Goal: Information Seeking & Learning: Learn about a topic

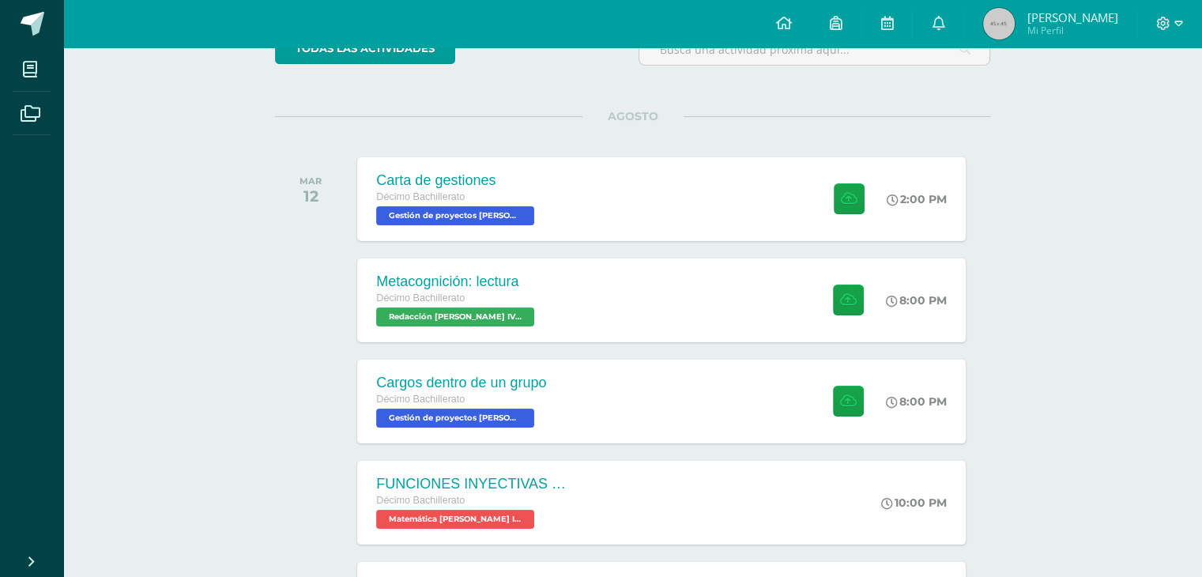
scroll to position [94, 0]
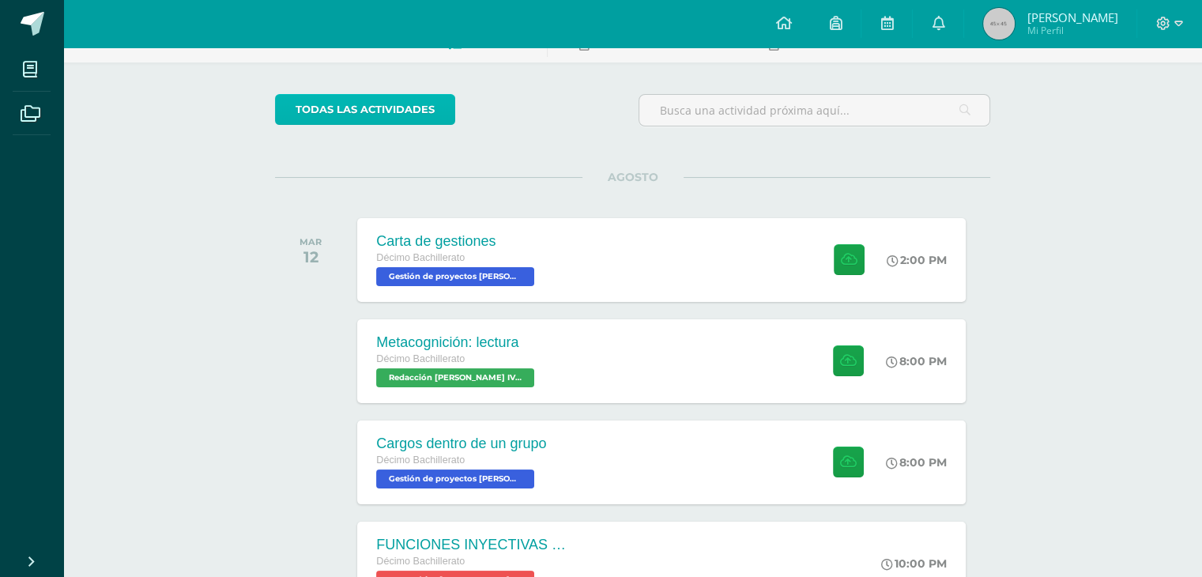
click at [439, 107] on link "todas las Actividades" at bounding box center [365, 109] width 180 height 31
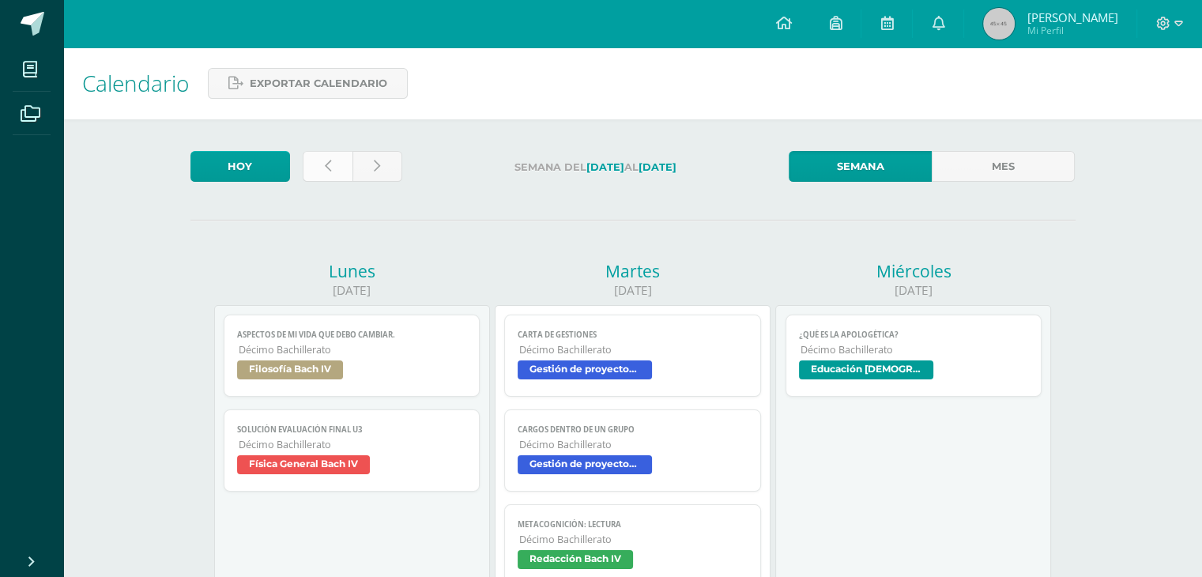
click at [322, 163] on link at bounding box center [328, 166] width 50 height 31
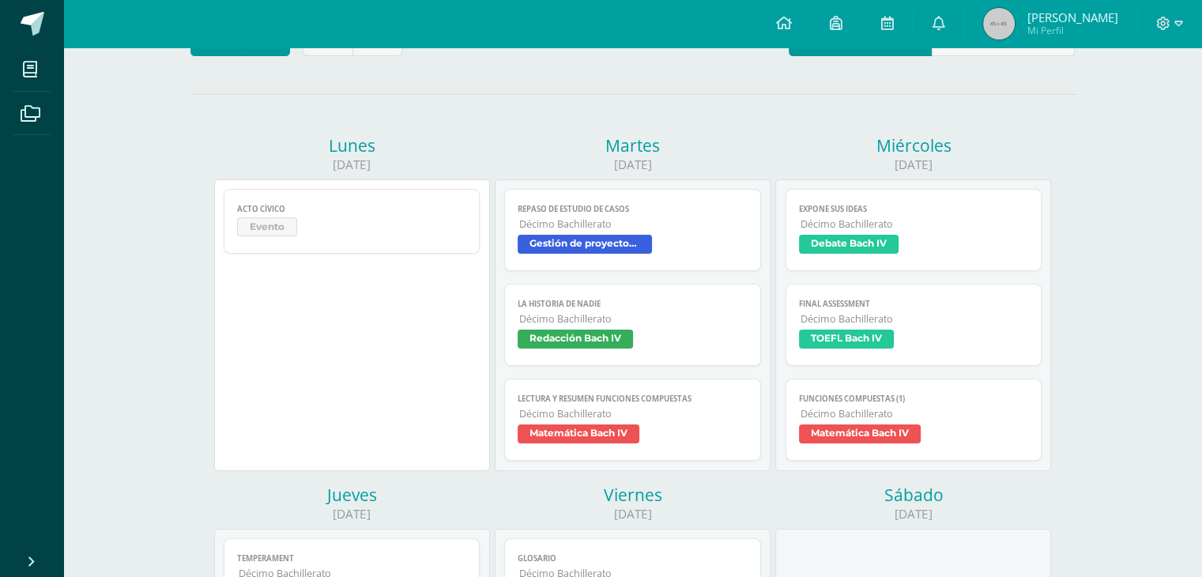
scroll to position [155, 0]
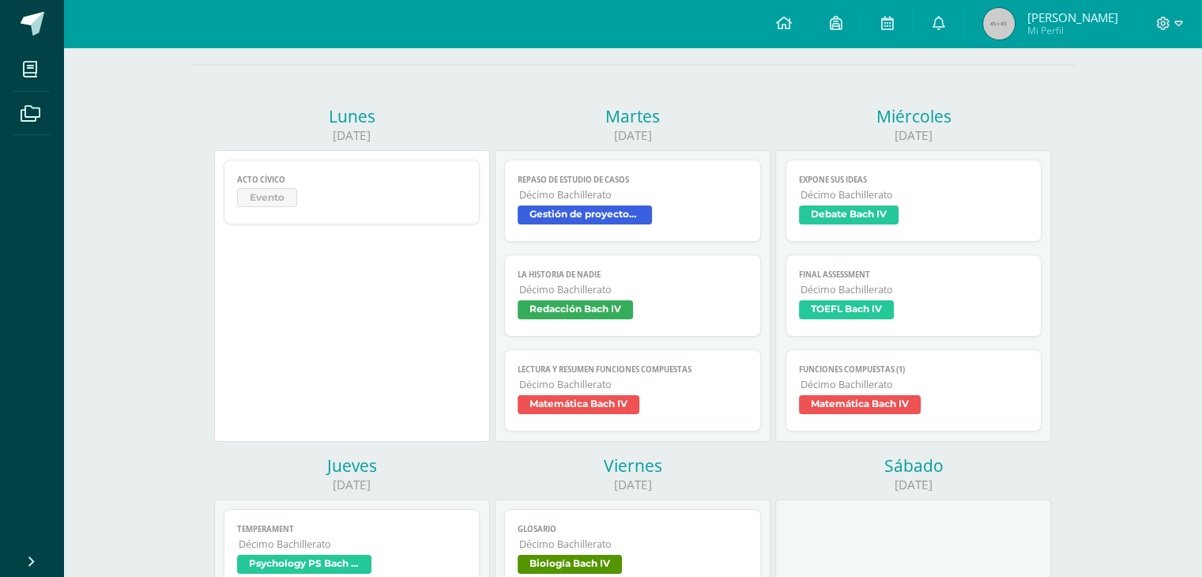
click at [612, 273] on span "La historia de nadie" at bounding box center [633, 274] width 230 height 10
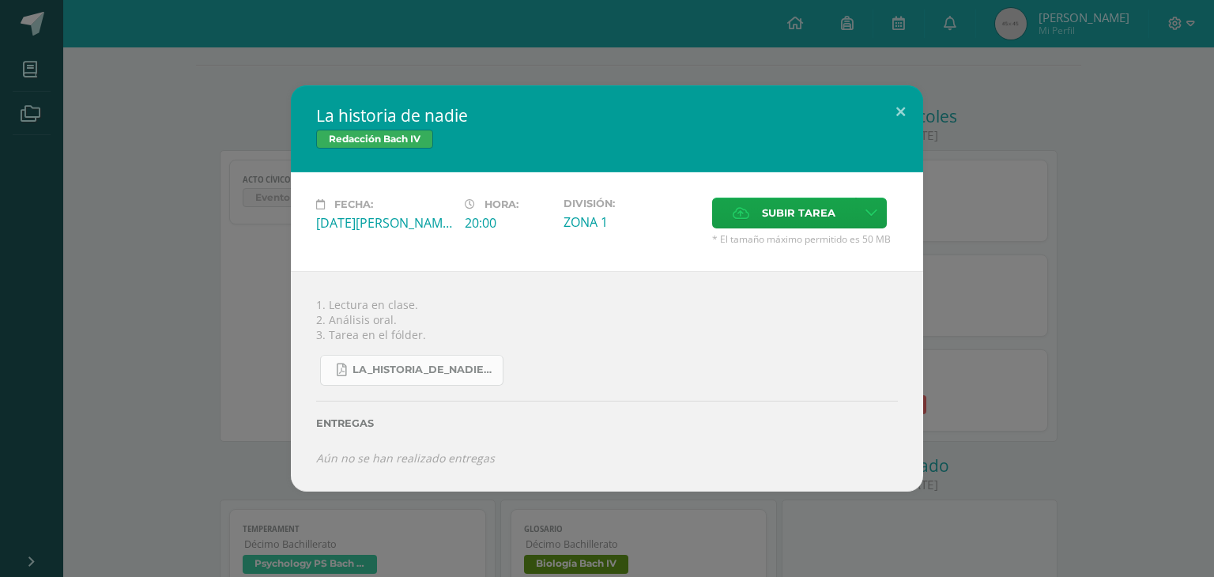
click at [443, 367] on span "La_historia_de_nadie_CharlesDickens.pdf" at bounding box center [423, 370] width 142 height 13
click at [196, 269] on div "La historia de nadie Redacción Bach IV Fecha: Martes 05 de Agosto Hora: 20:00 D…" at bounding box center [606, 288] width 1201 height 406
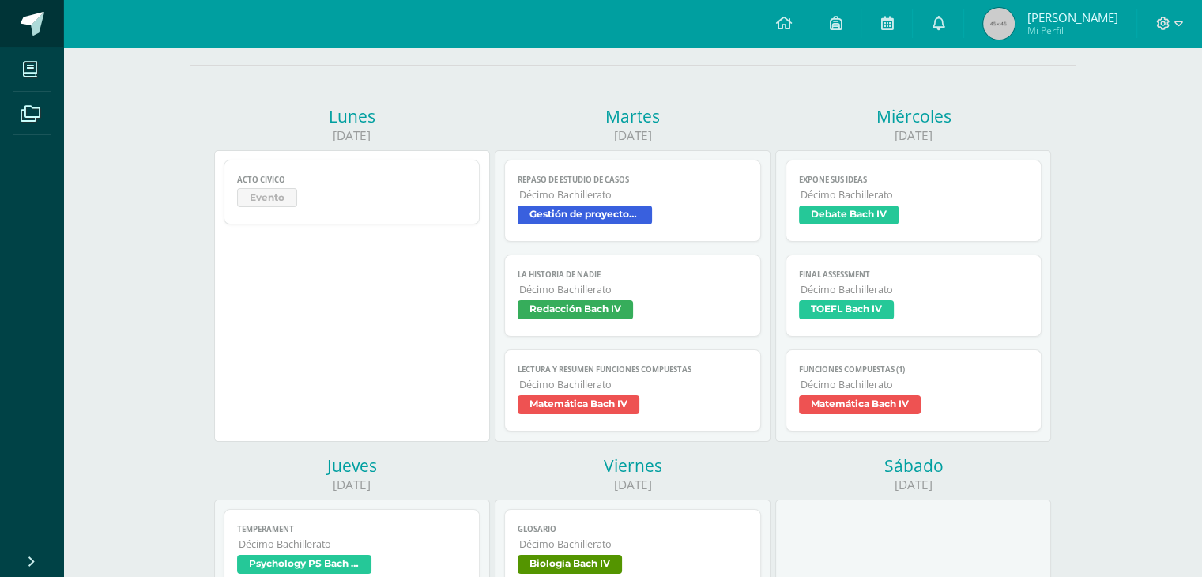
click at [31, 34] on span at bounding box center [33, 24] width 24 height 24
